Goal: Transaction & Acquisition: Book appointment/travel/reservation

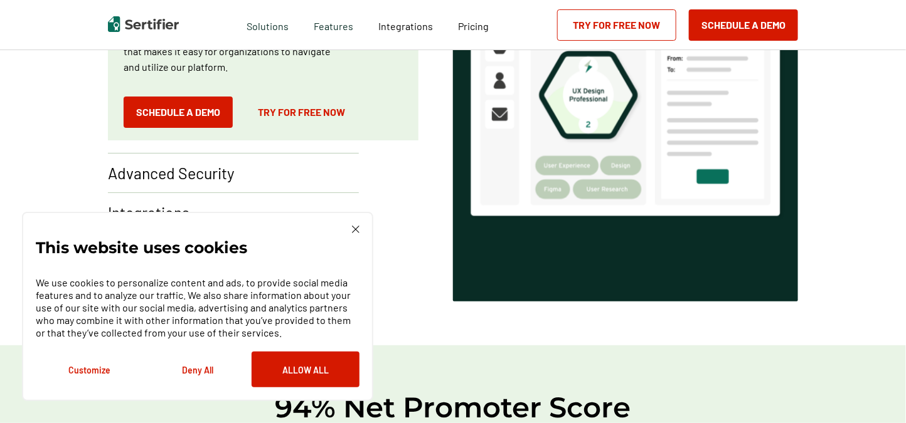
scroll to position [940, 0]
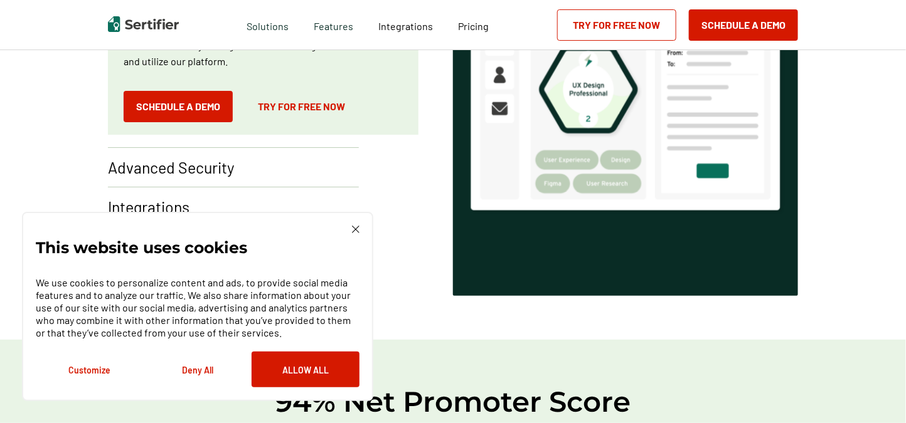
click at [355, 230] on img at bounding box center [356, 230] width 8 height 8
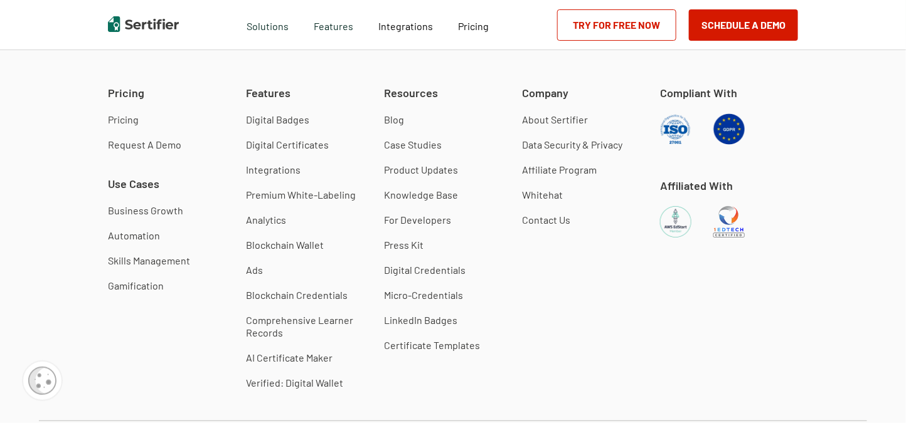
scroll to position [3624, 0]
click at [543, 220] on link "Contact Us" at bounding box center [546, 219] width 48 height 13
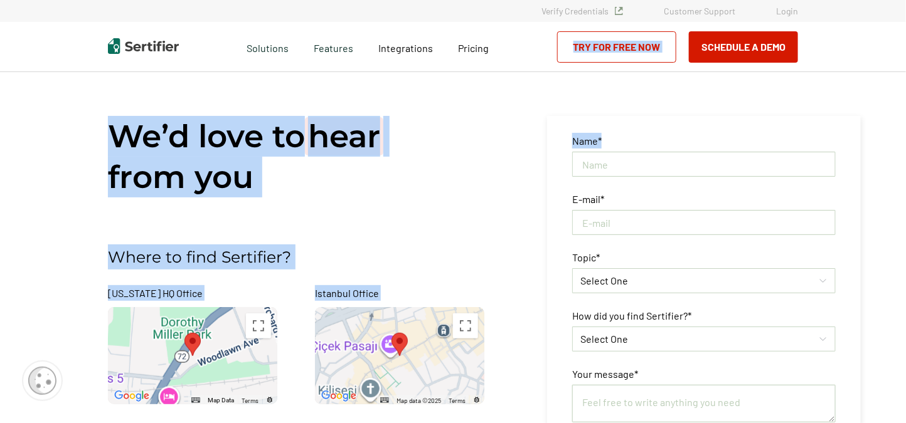
drag, startPoint x: 905, startPoint y: 21, endPoint x: 908, endPoint y: 58, distance: 37.1
click at [905, 58] on html "Verify Credentials Customer Support Login Request A Demo Let us present you the…" at bounding box center [453, 211] width 906 height 423
click at [433, 220] on div "We’d love to hear from you Where to find Sertifier? [US_STATE] HQ Office ← Move…" at bounding box center [315, 357] width 414 height 483
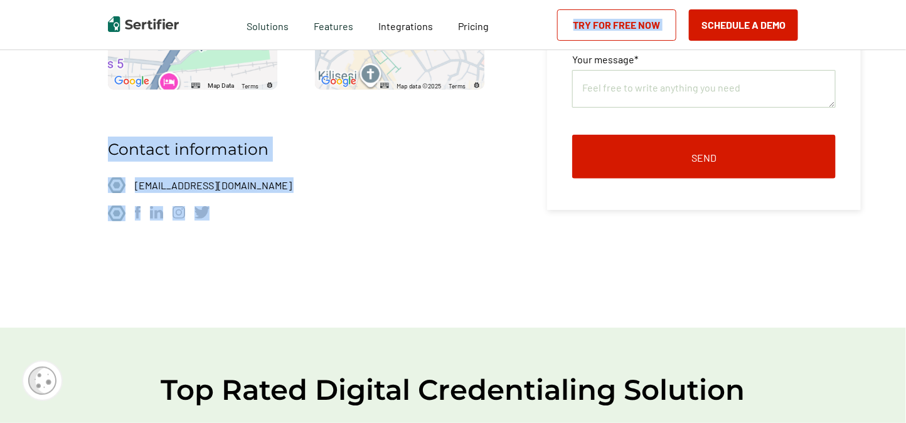
scroll to position [338, 0]
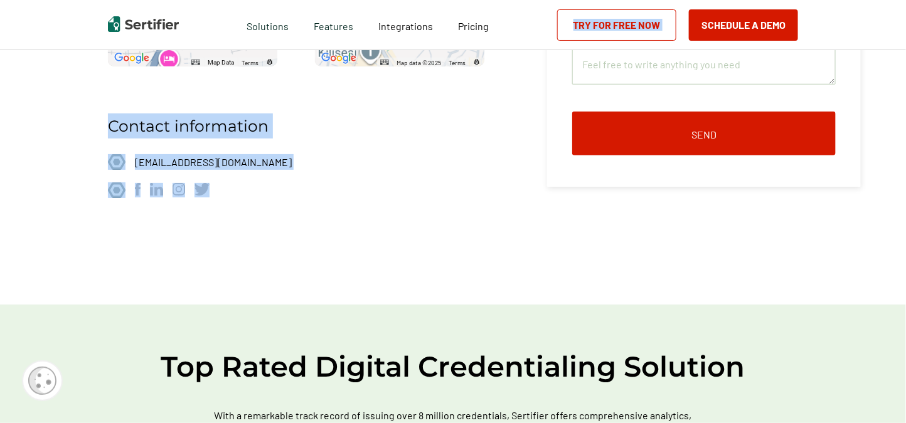
click at [349, 203] on div "Contact information [EMAIL_ADDRESS][DOMAIN_NAME]" at bounding box center [315, 179] width 414 height 163
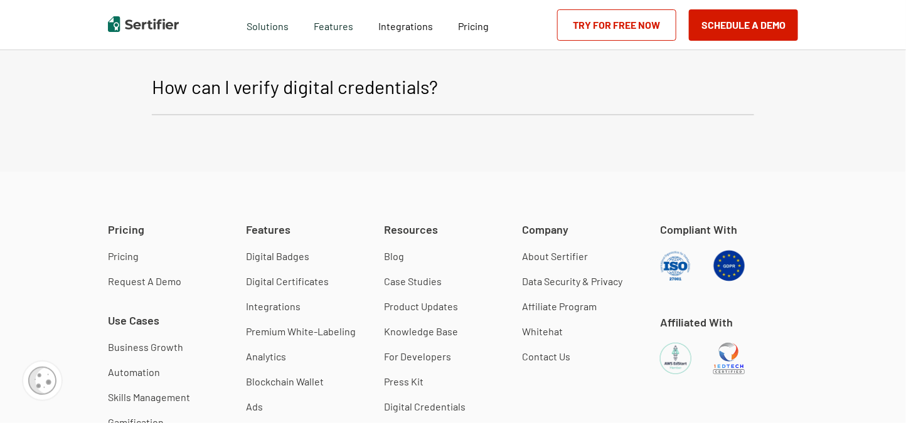
scroll to position [1359, 0]
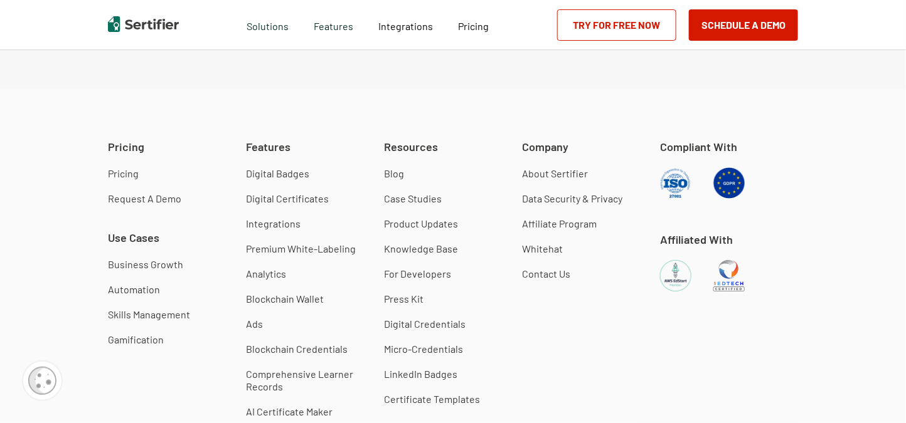
click at [543, 273] on link "Contact Us" at bounding box center [546, 274] width 48 height 13
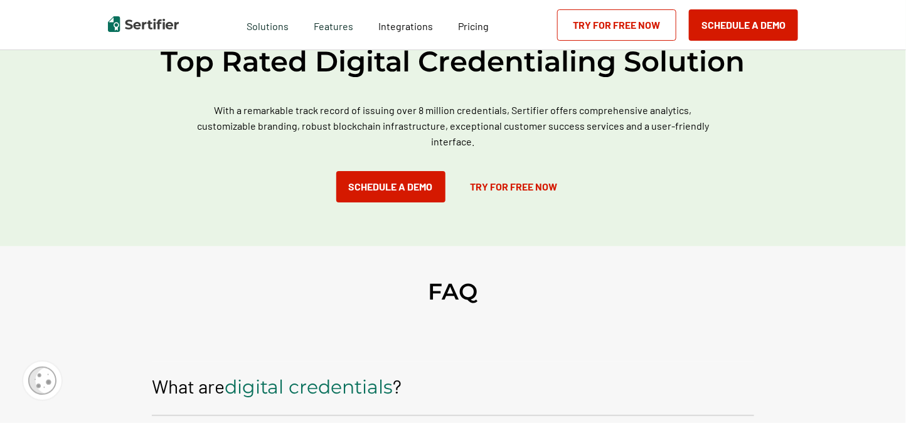
scroll to position [590, 0]
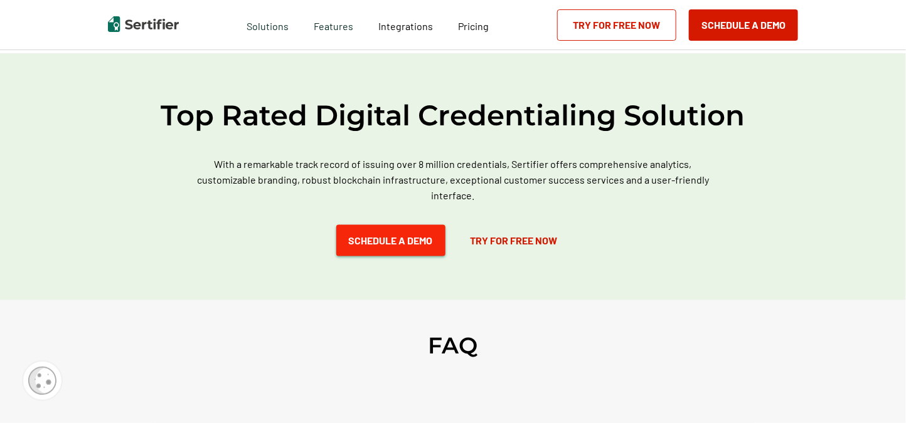
click at [394, 240] on button "Schedule a Demo" at bounding box center [390, 240] width 109 height 31
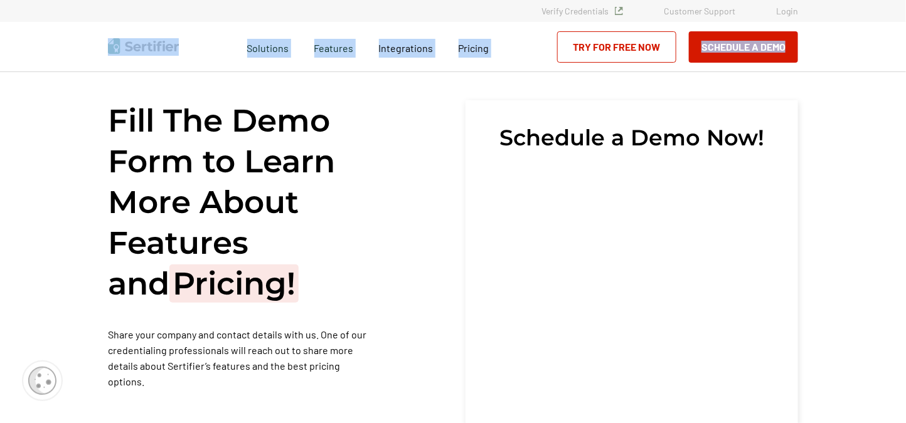
drag, startPoint x: 905, startPoint y: 18, endPoint x: 905, endPoint y: 51, distance: 33.2
click at [905, 22] on div "Verify Credentials Customer Support Login Request A Demo Let us present you the…" at bounding box center [453, 11] width 906 height 22
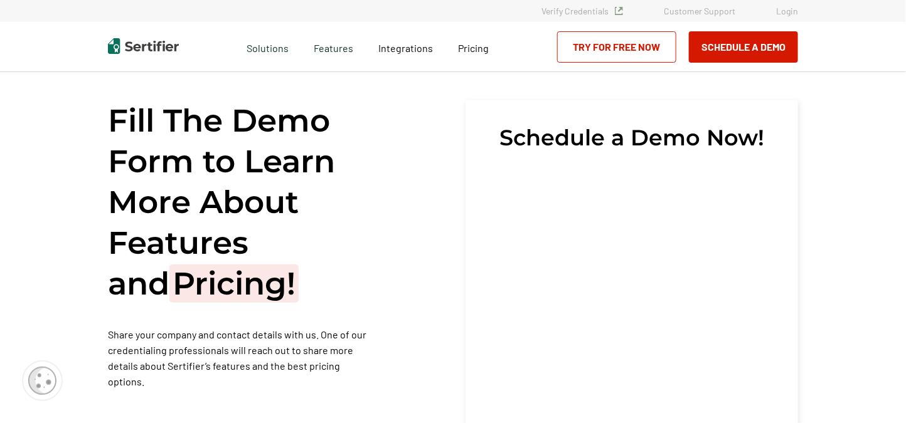
click at [843, 178] on div "Fill The Demo Form to Learn More About Features and Pricing! Share your company…" at bounding box center [453, 411] width 906 height 678
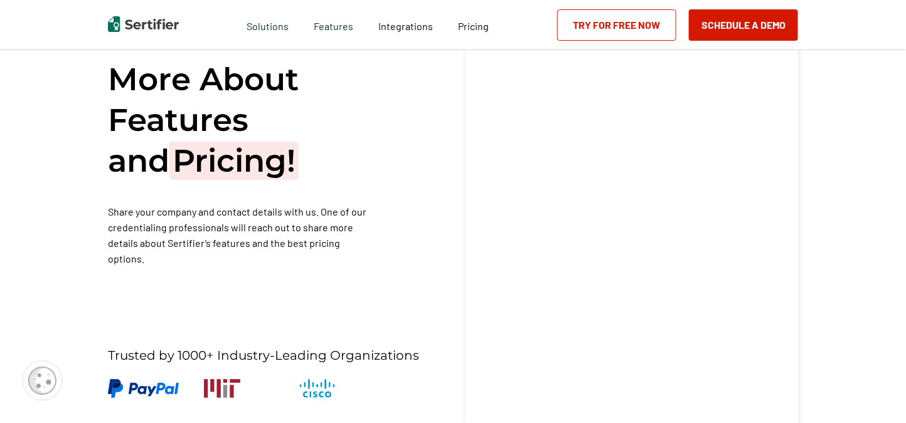
scroll to position [186, 0]
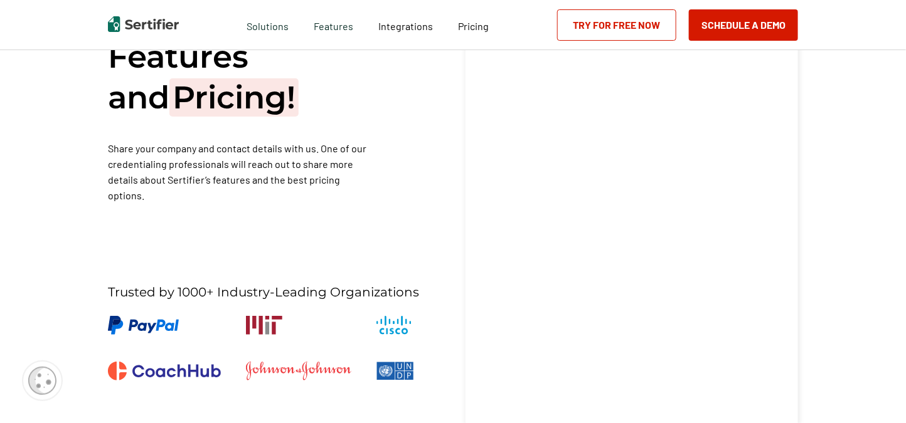
click at [845, 272] on div "Fill The Demo Form to Learn More About Features and Pricing! Share your company…" at bounding box center [453, 225] width 906 height 678
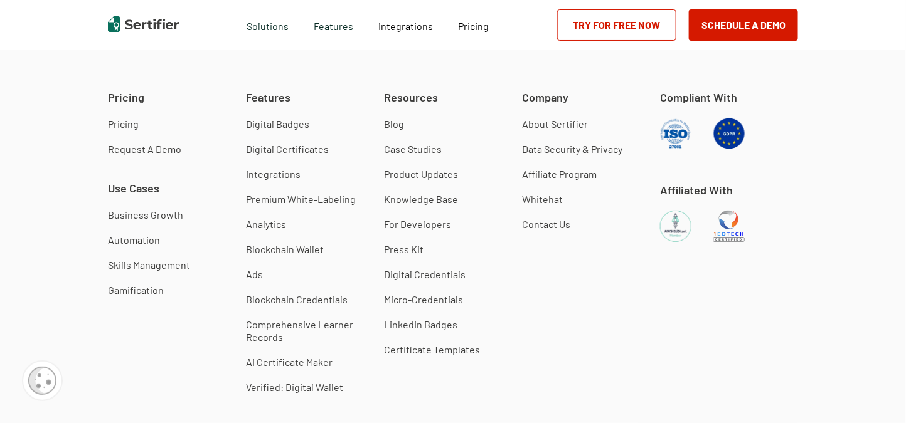
scroll to position [2457, 0]
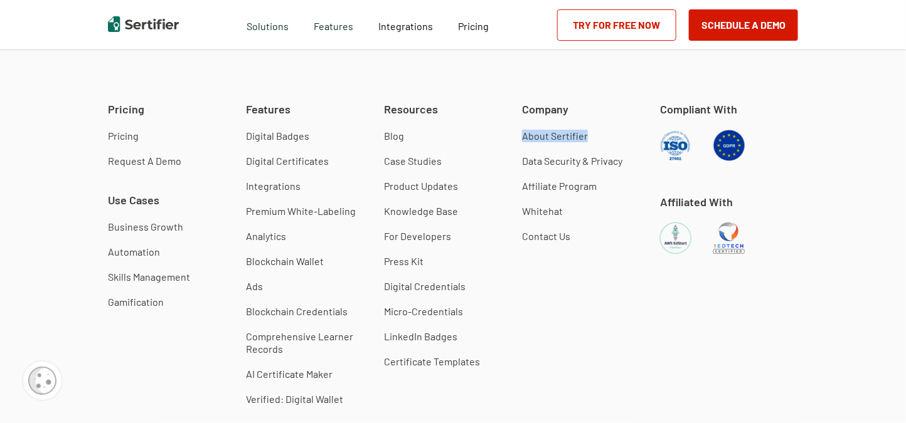
drag, startPoint x: 590, startPoint y: 82, endPoint x: 717, endPoint y: 3, distance: 149.9
click at [630, 81] on div "Pricing Pricing Request A Demo Use Cases Business Growth Automation Skills Mana…" at bounding box center [453, 284] width 906 height 466
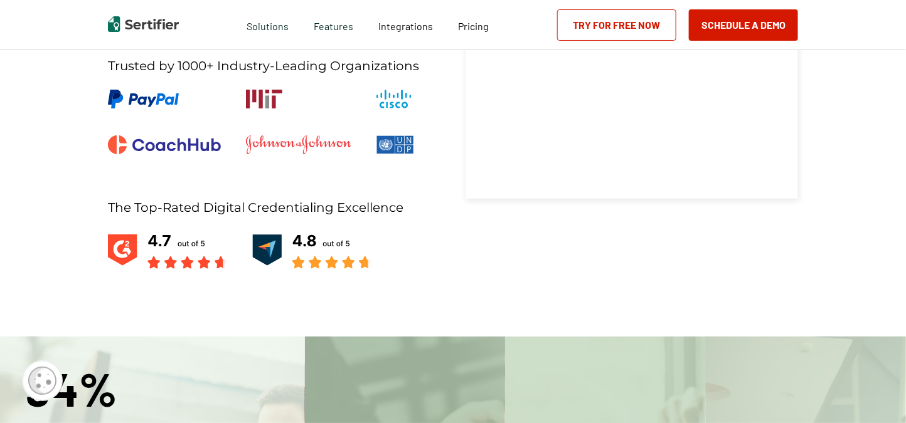
scroll to position [0, 0]
